Goal: Task Accomplishment & Management: Use online tool/utility

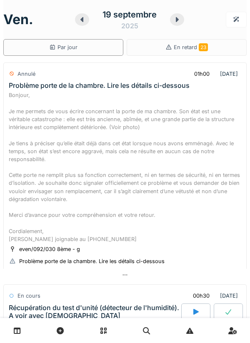
scroll to position [526, 0]
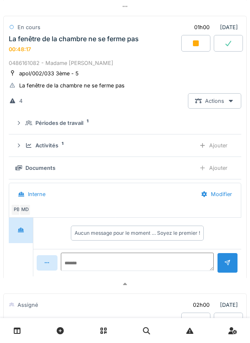
click at [27, 216] on div "MD" at bounding box center [25, 210] width 12 height 12
click at [191, 52] on div at bounding box center [195, 43] width 29 height 17
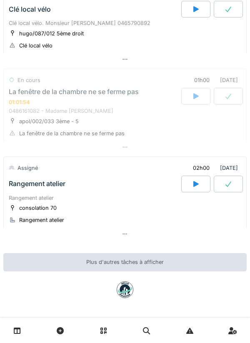
scroll to position [490, 0]
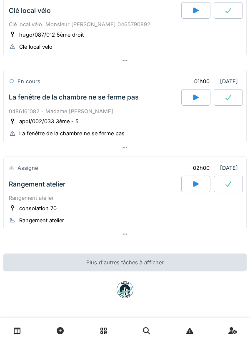
click at [57, 120] on div "apol/002/033 3ème - 5" at bounding box center [49, 121] width 60 height 8
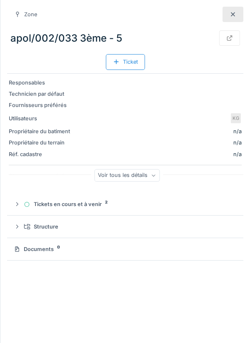
click at [226, 16] on div at bounding box center [232, 14] width 21 height 15
click at [229, 12] on icon at bounding box center [232, 14] width 7 height 5
click at [230, 20] on div at bounding box center [232, 14] width 21 height 15
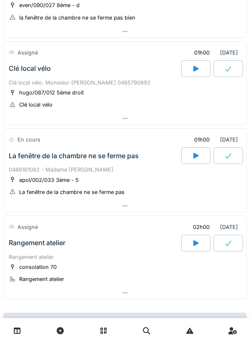
scroll to position [413, 0]
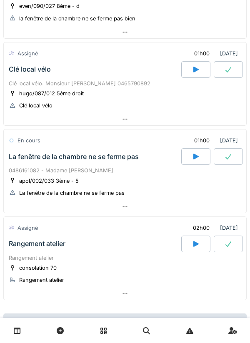
click at [193, 78] on div at bounding box center [195, 69] width 29 height 17
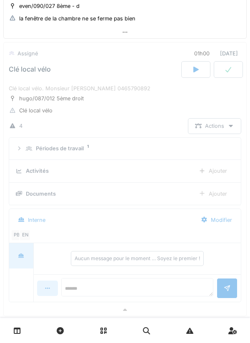
scroll to position [438, 0]
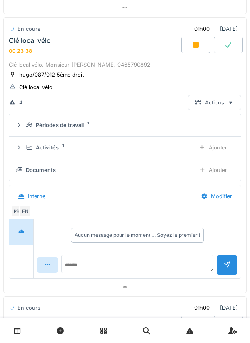
click at [199, 53] on div at bounding box center [195, 45] width 29 height 17
